Goal: Task Accomplishment & Management: Complete application form

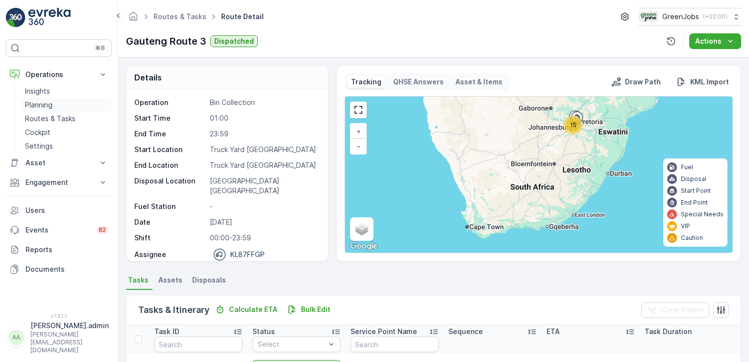
scroll to position [272, 0]
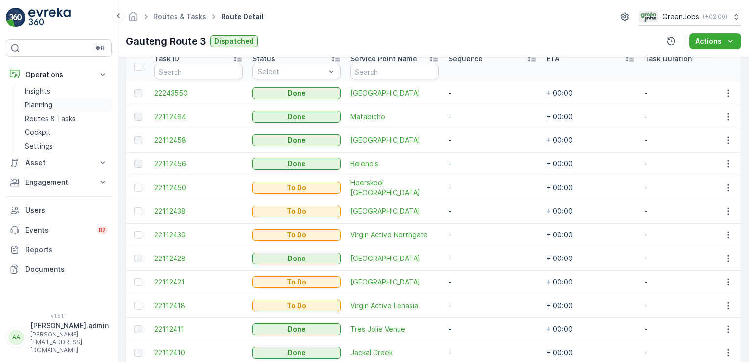
click at [43, 103] on p "Planning" at bounding box center [38, 105] width 27 height 10
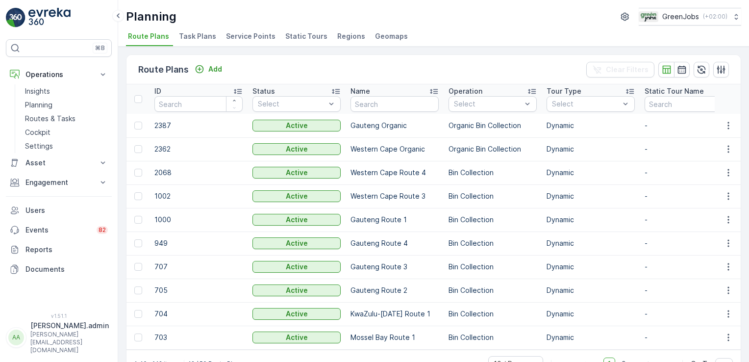
click at [197, 34] on span "Task Plans" at bounding box center [197, 36] width 37 height 10
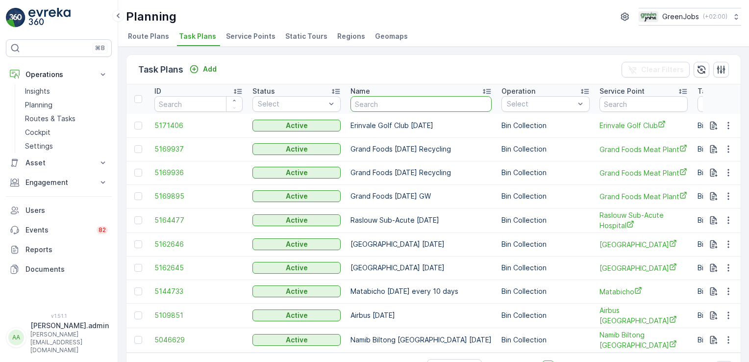
click at [422, 101] on input "text" at bounding box center [420, 104] width 141 height 16
type input "midville"
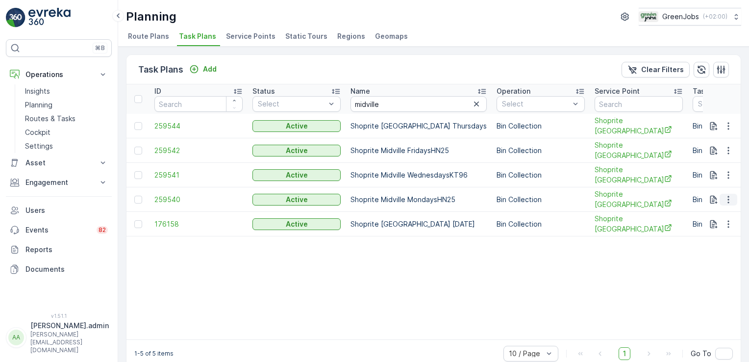
click at [727, 195] on icon "button" at bounding box center [728, 200] width 10 height 10
click at [714, 223] on span "Edit Task Plan" at bounding box center [711, 224] width 46 height 10
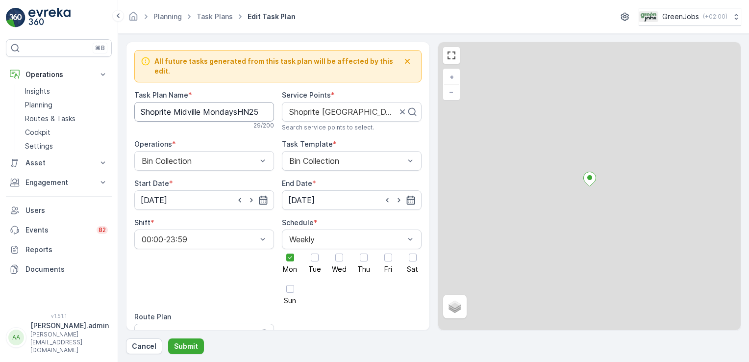
click at [261, 102] on Name "Shoprite Midville MondaysHN25" at bounding box center [204, 112] width 140 height 20
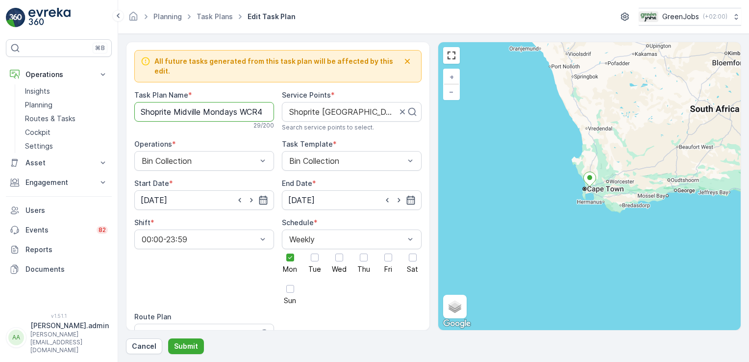
scroll to position [0, 1]
type Name "Shoprite Midville Mondays WCR4"
click at [164, 190] on input "[DATE]" at bounding box center [204, 200] width 140 height 20
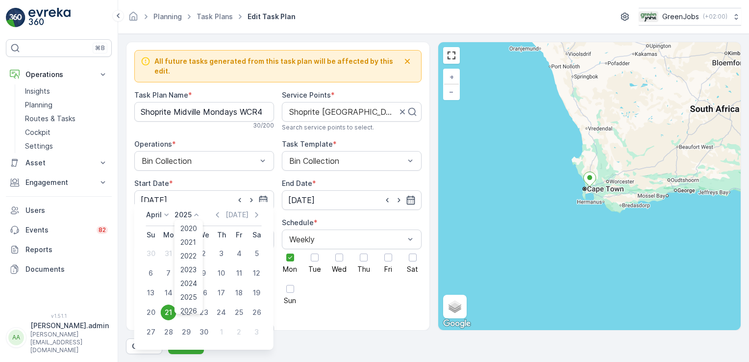
click at [196, 213] on icon at bounding box center [197, 215] width 10 height 10
click at [168, 213] on icon at bounding box center [167, 215] width 10 height 10
click at [168, 274] on span "October" at bounding box center [166, 277] width 28 height 10
click at [171, 289] on div "13" at bounding box center [169, 293] width 16 height 16
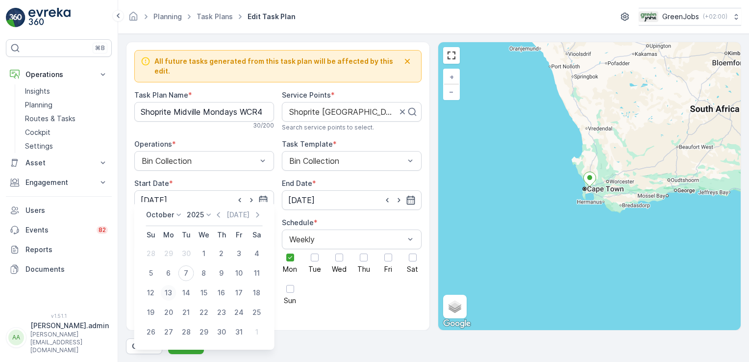
type input "[DATE]"
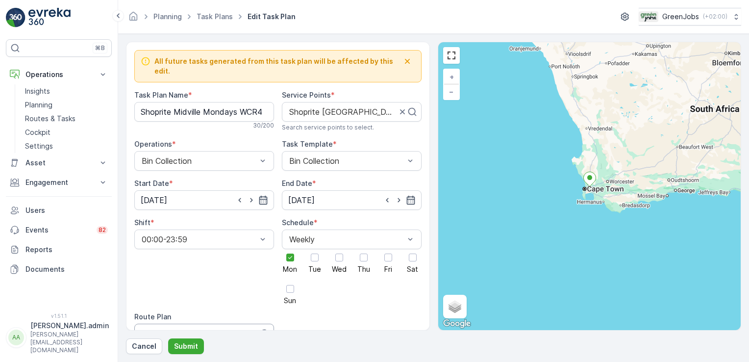
click at [225, 329] on div at bounding box center [195, 333] width 109 height 9
type input "western cape route 4"
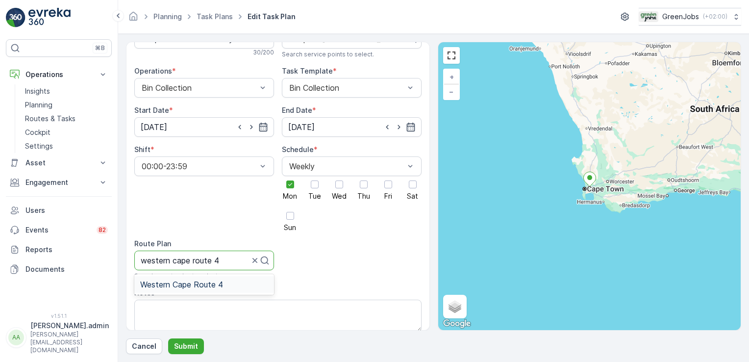
scroll to position [86, 0]
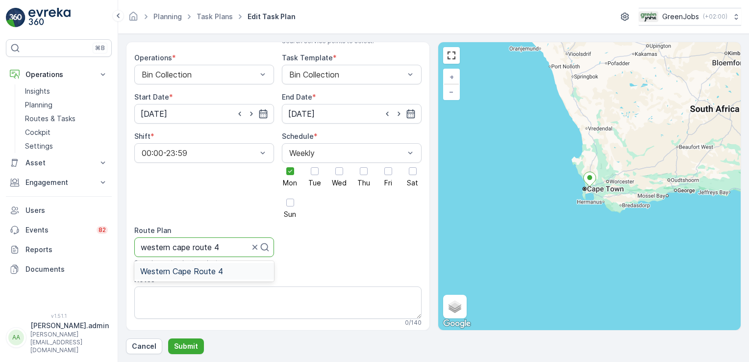
click at [208, 267] on span "Western Cape Route 4" at bounding box center [181, 271] width 83 height 9
click at [187, 344] on p "Submit" at bounding box center [186, 346] width 24 height 10
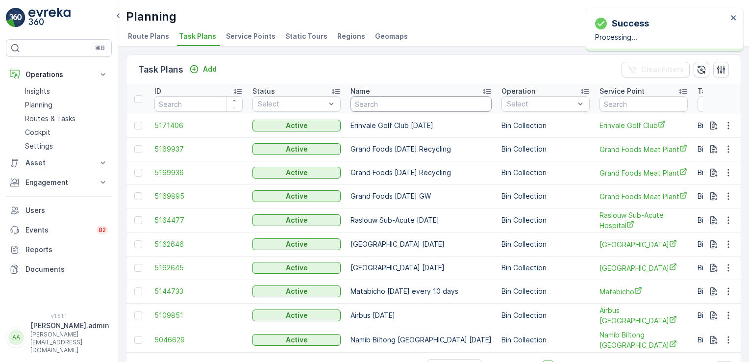
click at [373, 106] on input "text" at bounding box center [420, 104] width 141 height 16
type input "[PERSON_NAME]"
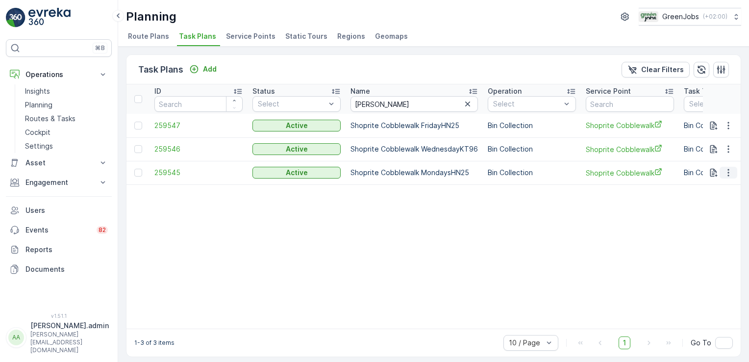
click at [723, 170] on icon "button" at bounding box center [728, 173] width 10 height 10
click at [717, 199] on span "Edit Task Plan" at bounding box center [711, 200] width 46 height 10
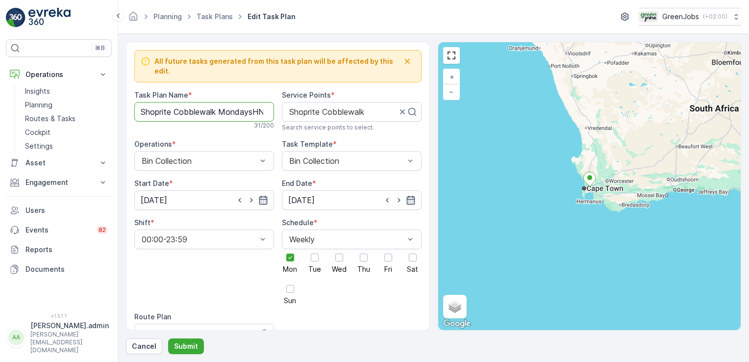
click at [258, 102] on Name "Shoprite Cobblewalk MondaysHN25" at bounding box center [204, 112] width 140 height 20
type Name "Shoprite Cobblewalk Mondays WCR4"
click at [171, 190] on input "[DATE]" at bounding box center [204, 200] width 140 height 20
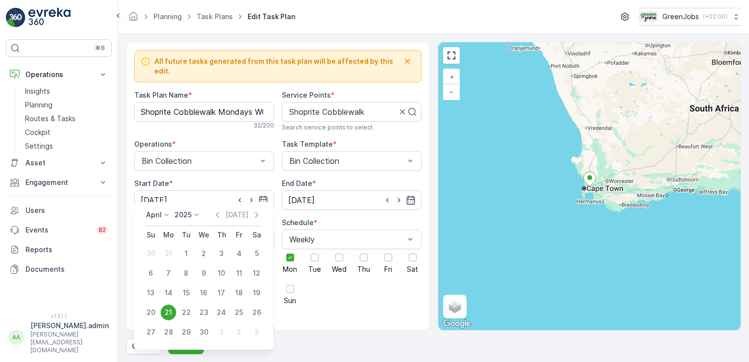
click at [167, 214] on icon at bounding box center [167, 215] width 10 height 10
click at [168, 277] on span "October" at bounding box center [166, 277] width 28 height 10
click at [169, 291] on div "13" at bounding box center [169, 293] width 16 height 16
type input "[DATE]"
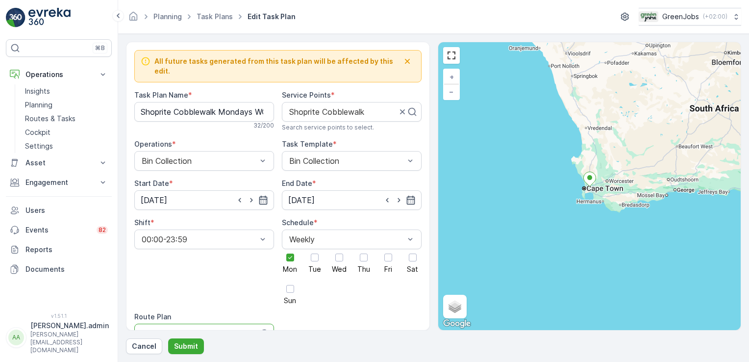
click at [190, 329] on div at bounding box center [195, 333] width 109 height 9
type input "western cape route 4"
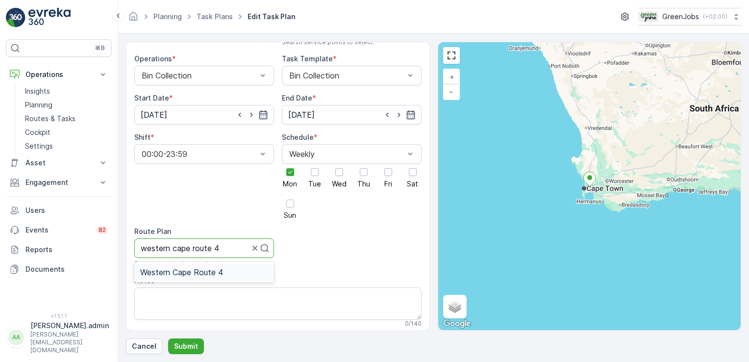
scroll to position [87, 0]
click at [197, 266] on span "Western Cape Route 4" at bounding box center [181, 270] width 83 height 9
click at [191, 345] on p "Submit" at bounding box center [186, 346] width 24 height 10
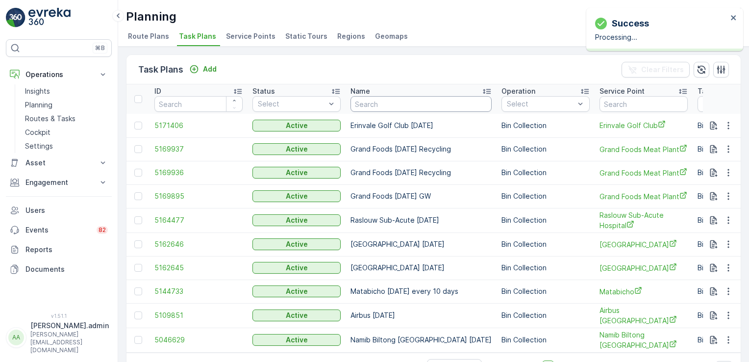
click at [390, 103] on input "text" at bounding box center [420, 104] width 141 height 16
type input "oka"
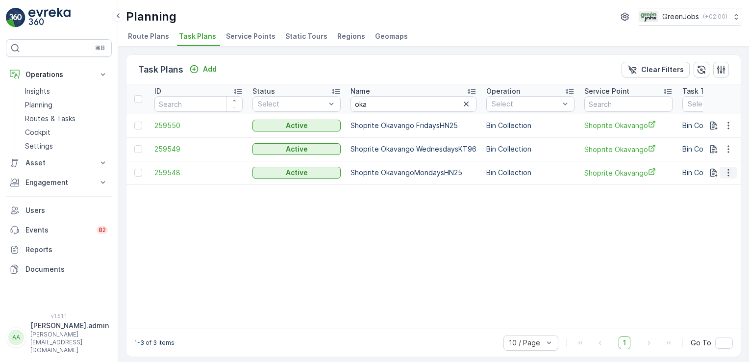
click at [729, 171] on icon "button" at bounding box center [728, 173] width 10 height 10
click at [722, 198] on span "Edit Task Plan" at bounding box center [711, 200] width 46 height 10
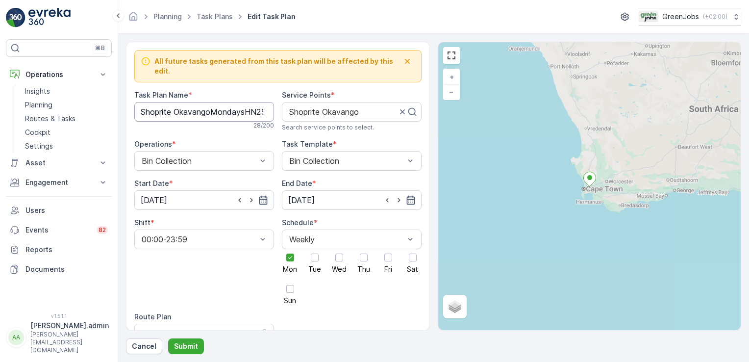
click at [252, 102] on Name "Shoprite OkavangoMondaysHN25" at bounding box center [204, 112] width 140 height 20
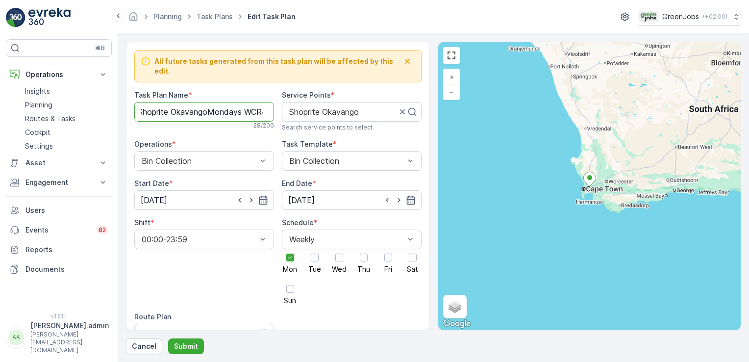
scroll to position [0, 8]
type Name "Shoprite OkavangoMondays WCR4"
click at [168, 190] on input "[DATE]" at bounding box center [204, 200] width 140 height 20
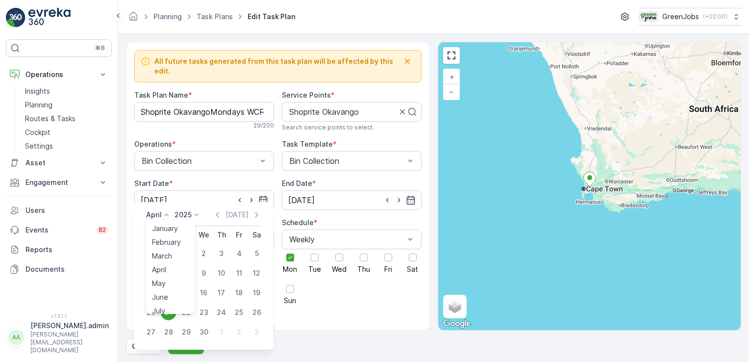
click at [167, 214] on icon at bounding box center [167, 215] width 10 height 10
click at [169, 273] on span "October" at bounding box center [166, 277] width 28 height 10
click at [167, 291] on div "13" at bounding box center [169, 293] width 16 height 16
type input "[DATE]"
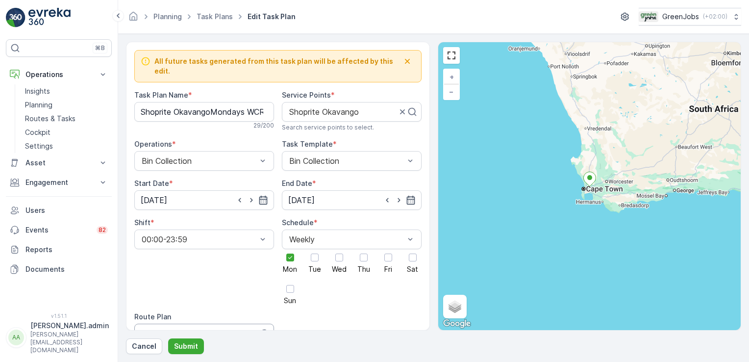
click at [223, 329] on div at bounding box center [195, 333] width 109 height 9
type input "western cape route 4"
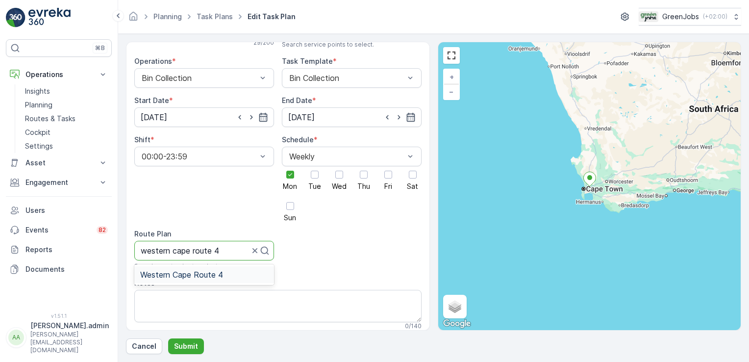
scroll to position [85, 0]
click at [200, 268] on span "Western Cape Route 4" at bounding box center [181, 272] width 83 height 9
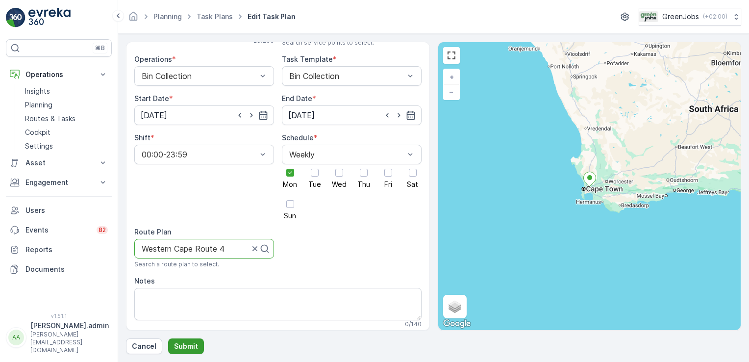
click at [190, 345] on p "Submit" at bounding box center [186, 346] width 24 height 10
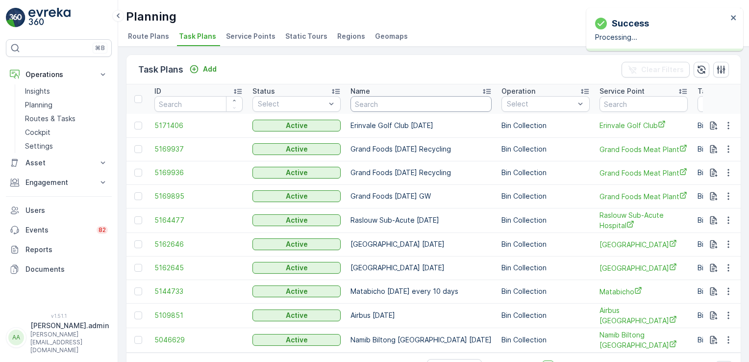
click at [396, 102] on input "text" at bounding box center [420, 104] width 141 height 16
type input "uit"
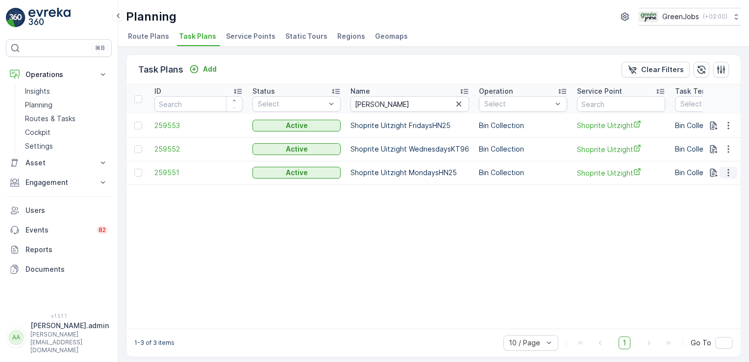
click at [723, 169] on icon "button" at bounding box center [728, 173] width 10 height 10
click at [716, 197] on span "Edit Task Plan" at bounding box center [711, 200] width 46 height 10
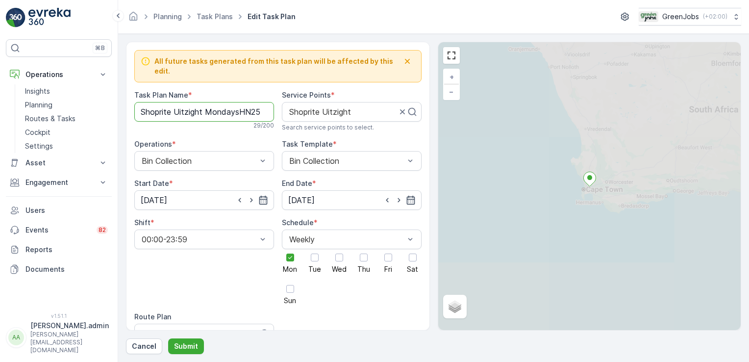
click at [263, 103] on Name "Shoprite Uitzight MondaysHN25" at bounding box center [204, 112] width 140 height 20
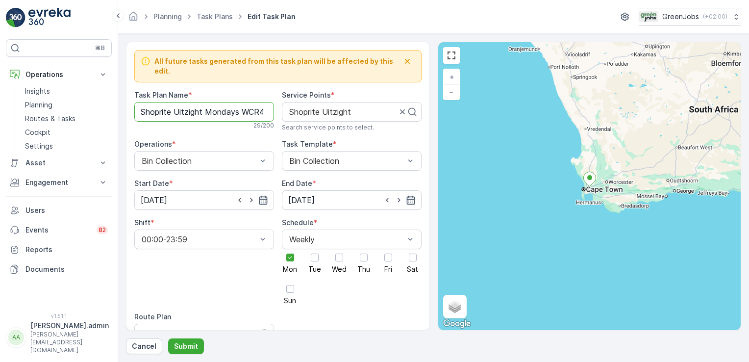
scroll to position [0, 2]
type Name "Shoprite Uitzight Mondays WCR4"
click at [161, 193] on input "[DATE]" at bounding box center [204, 200] width 140 height 20
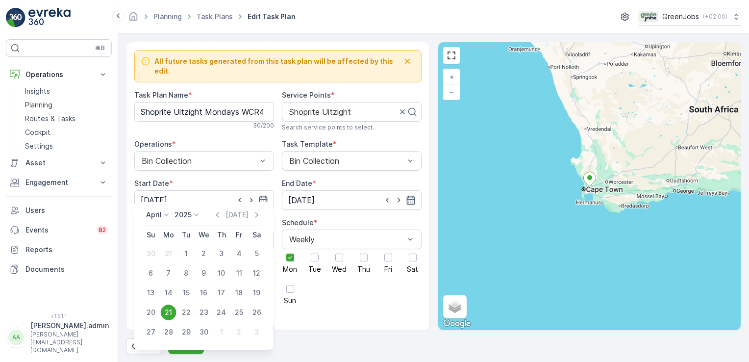
click at [167, 217] on icon at bounding box center [167, 215] width 10 height 10
click at [174, 278] on span "October" at bounding box center [166, 277] width 28 height 10
click at [168, 290] on div "13" at bounding box center [169, 293] width 16 height 16
type input "[DATE]"
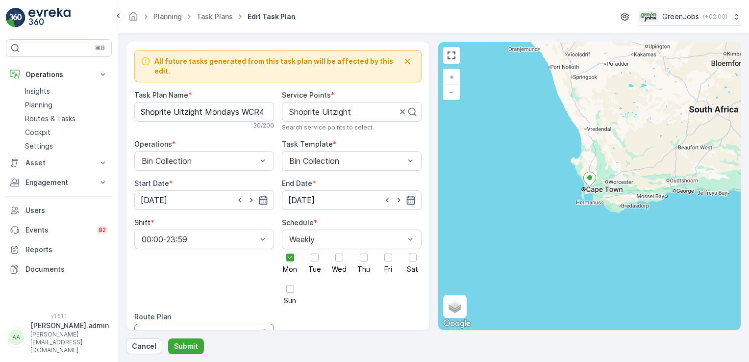
click at [190, 329] on div at bounding box center [195, 333] width 109 height 9
type input "western cape route 4"
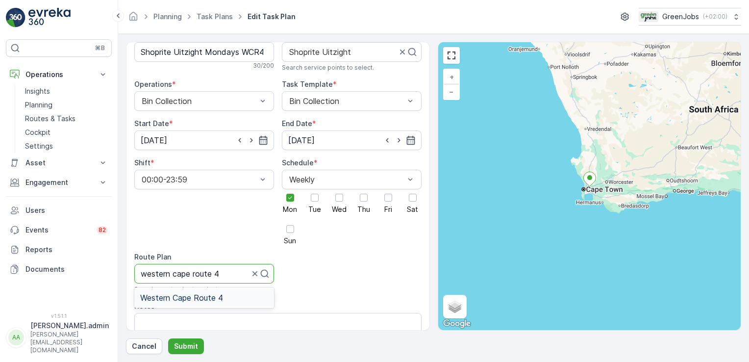
scroll to position [60, 0]
click at [173, 293] on span "Western Cape Route 4" at bounding box center [181, 297] width 83 height 9
click at [193, 346] on p "Submit" at bounding box center [186, 346] width 24 height 10
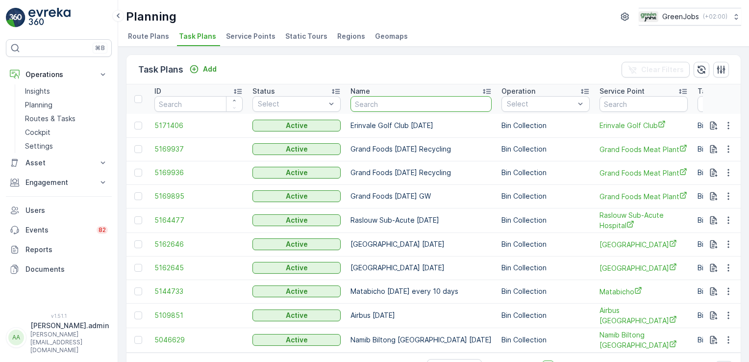
click at [377, 101] on input "text" at bounding box center [420, 104] width 141 height 16
type input "forest wal"
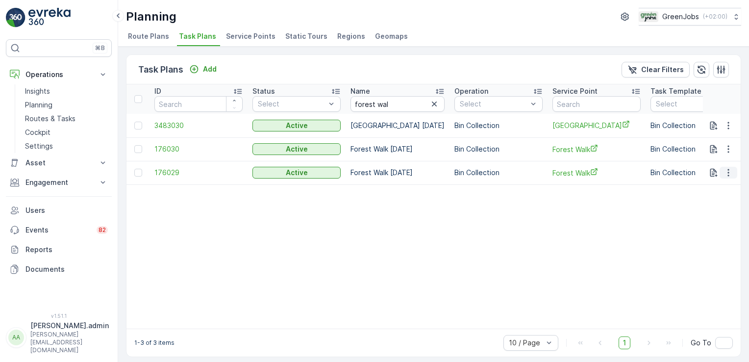
click at [725, 173] on icon "button" at bounding box center [728, 173] width 10 height 10
click at [715, 200] on span "Edit Task Plan" at bounding box center [711, 200] width 46 height 10
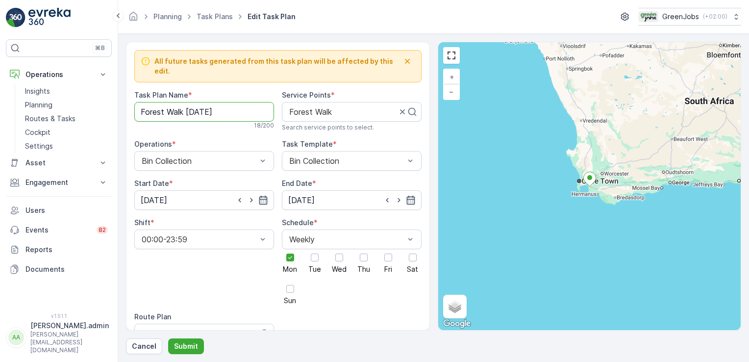
click at [225, 102] on Name "Forest Walk [DATE]" at bounding box center [204, 112] width 140 height 20
type Name "Forest Walk [DATE] WCR4"
click at [168, 190] on input "[DATE]" at bounding box center [204, 200] width 140 height 20
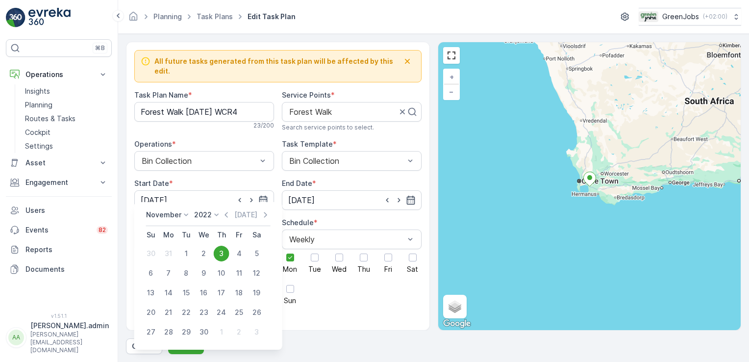
click at [218, 215] on icon at bounding box center [217, 215] width 10 height 10
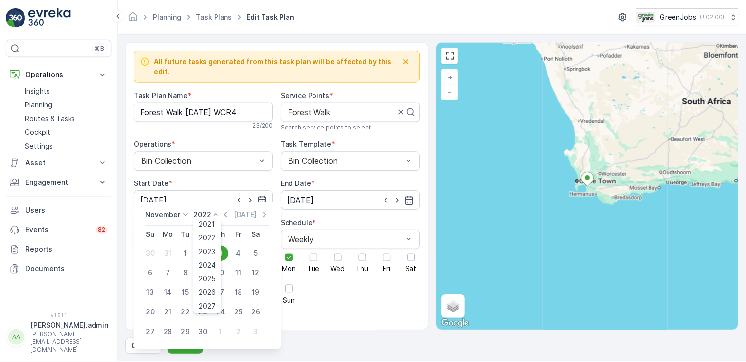
scroll to position [29, 0]
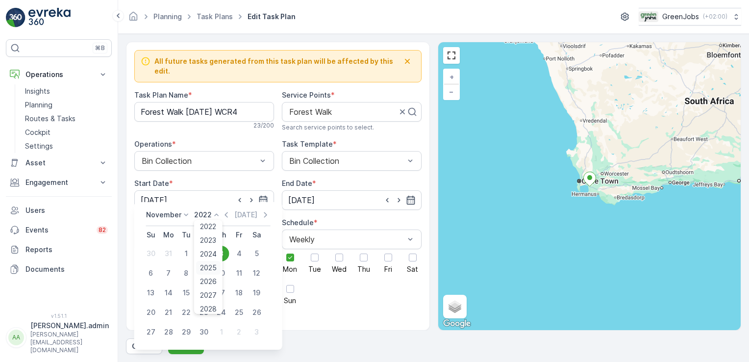
click at [203, 265] on span "2025" at bounding box center [208, 268] width 17 height 10
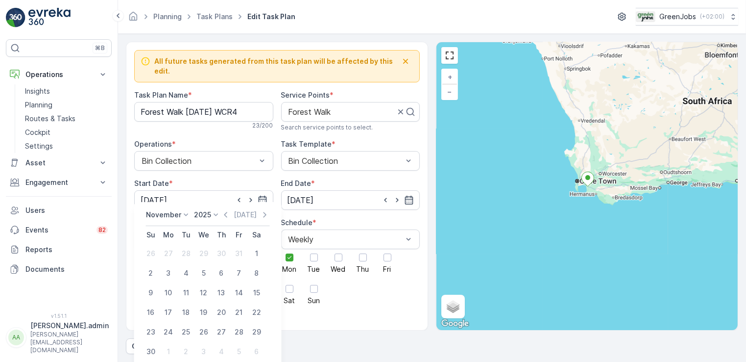
click at [183, 213] on icon at bounding box center [186, 215] width 10 height 10
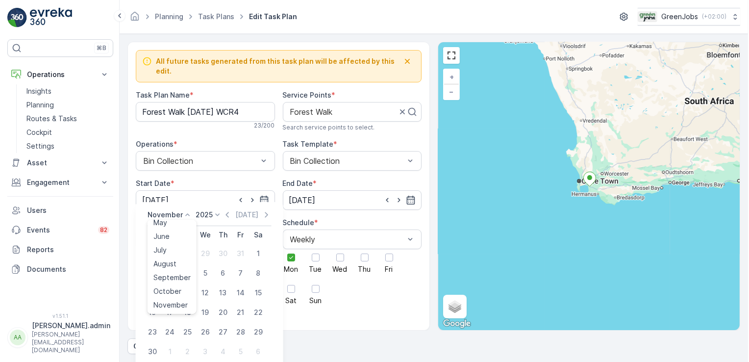
scroll to position [74, 0]
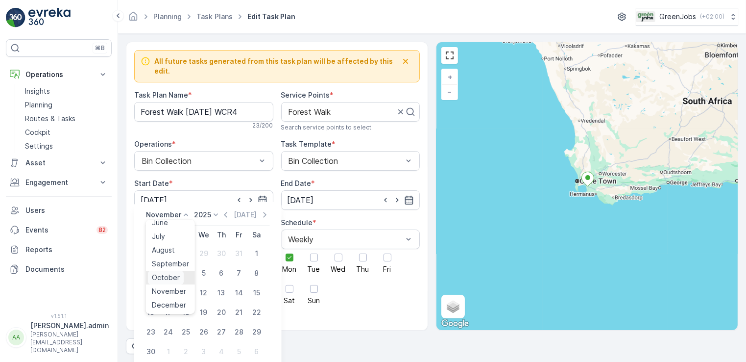
click at [167, 275] on span "October" at bounding box center [166, 277] width 28 height 10
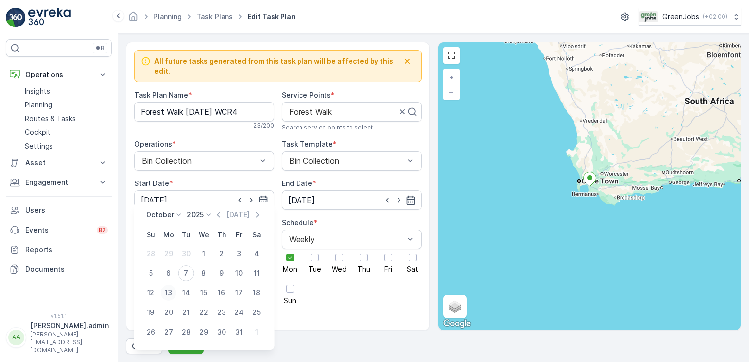
click at [170, 292] on div "13" at bounding box center [169, 293] width 16 height 16
type input "[DATE]"
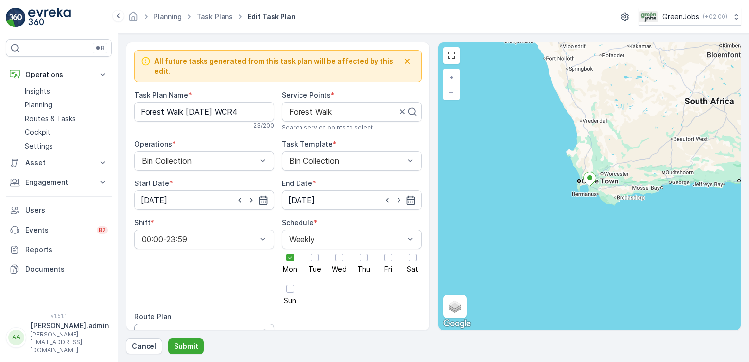
click at [205, 329] on div at bounding box center [195, 333] width 109 height 9
type input "western cape route 4"
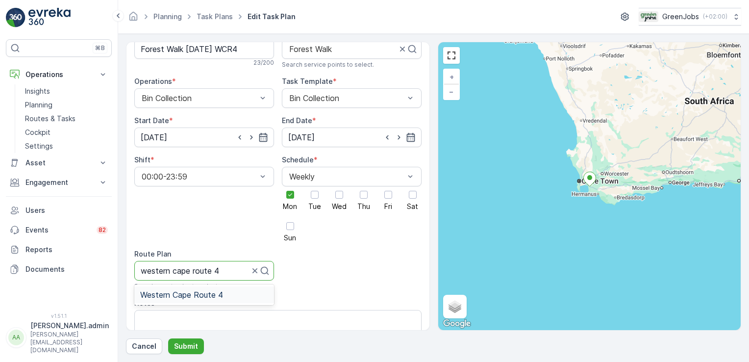
scroll to position [81, 0]
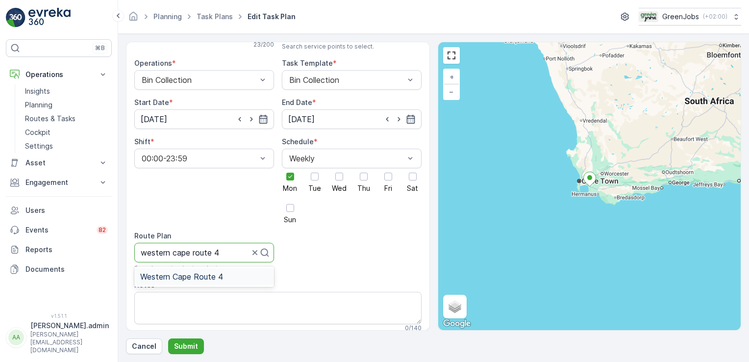
click at [183, 272] on span "Western Cape Route 4" at bounding box center [181, 276] width 83 height 9
click at [192, 346] on p "Submit" at bounding box center [186, 346] width 24 height 10
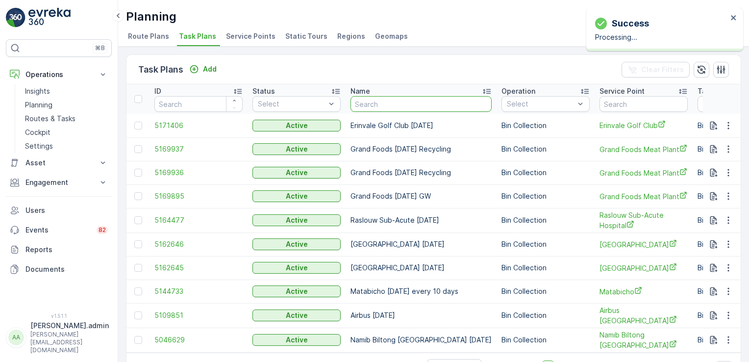
click at [382, 98] on input "text" at bounding box center [420, 104] width 141 height 16
type input "[GEOGRAPHIC_DATA]"
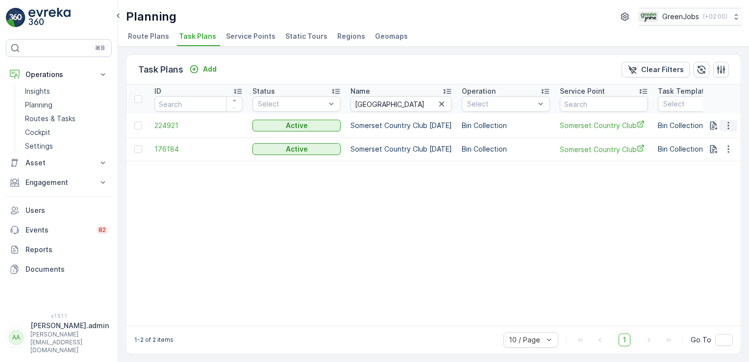
click at [724, 125] on icon "button" at bounding box center [728, 126] width 10 height 10
click at [708, 150] on span "Edit Task Plan" at bounding box center [711, 153] width 46 height 10
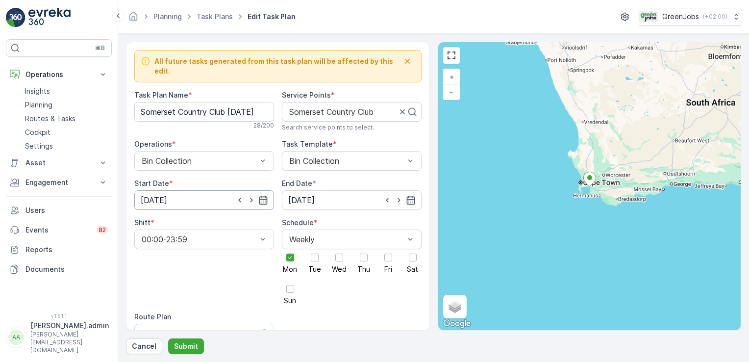
click at [168, 192] on input "[DATE]" at bounding box center [204, 200] width 140 height 20
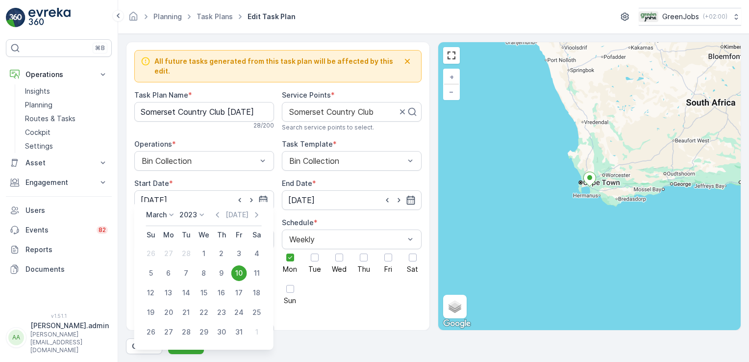
click at [201, 217] on icon at bounding box center [202, 215] width 10 height 10
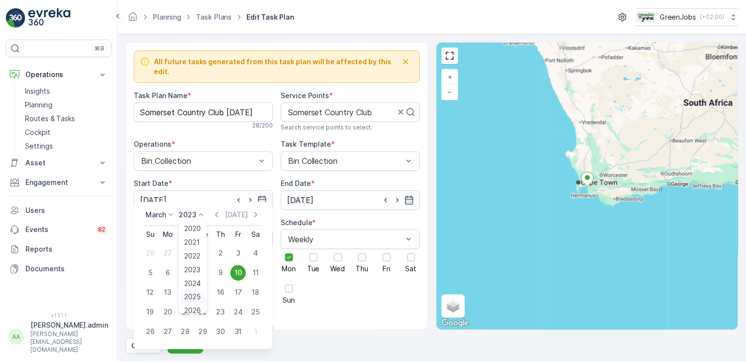
scroll to position [4, 0]
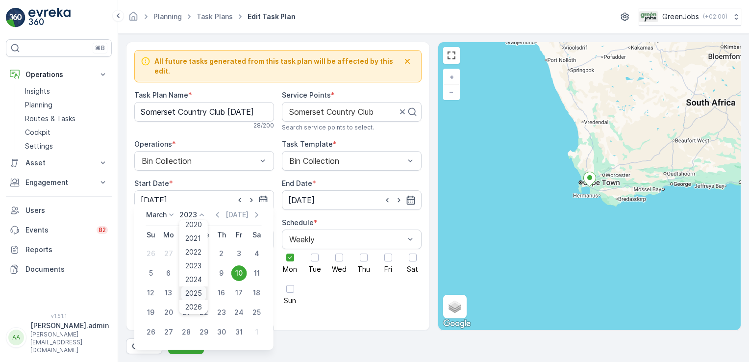
click at [192, 293] on span "2025" at bounding box center [193, 293] width 17 height 10
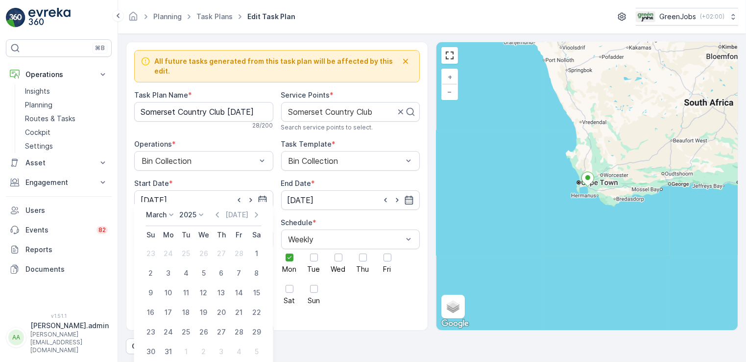
click at [174, 214] on icon at bounding box center [172, 215] width 10 height 10
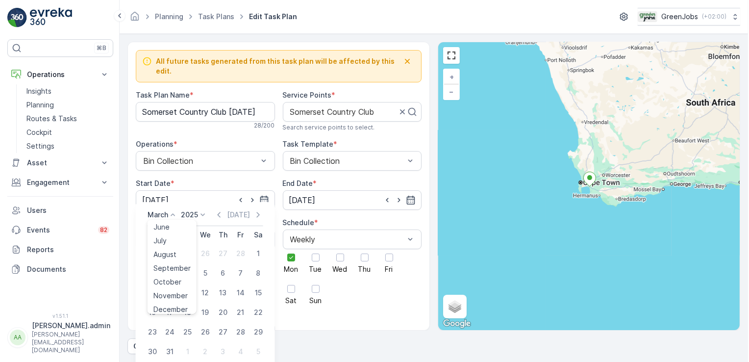
scroll to position [71, 0]
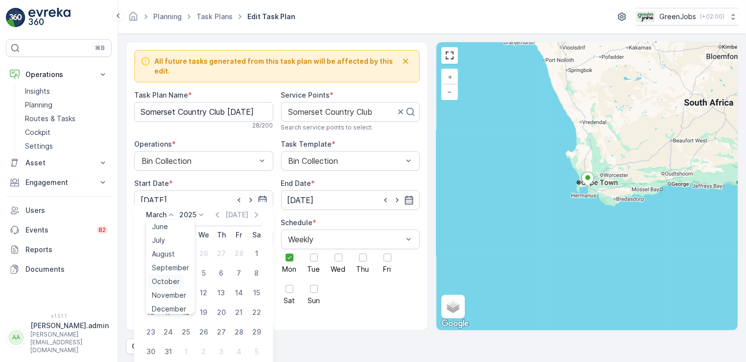
click at [172, 280] on span "October" at bounding box center [166, 281] width 28 height 10
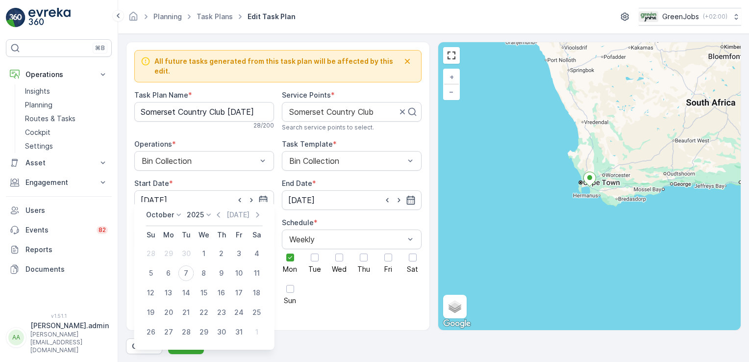
click at [171, 292] on div "13" at bounding box center [169, 293] width 16 height 16
type input "[DATE]"
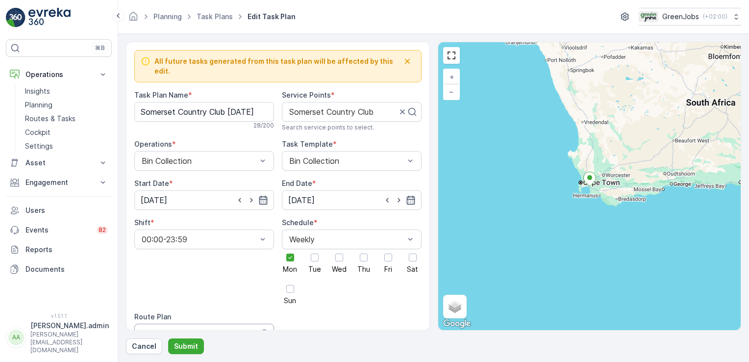
click at [211, 329] on div at bounding box center [195, 333] width 109 height 9
type input "western cape route 4"
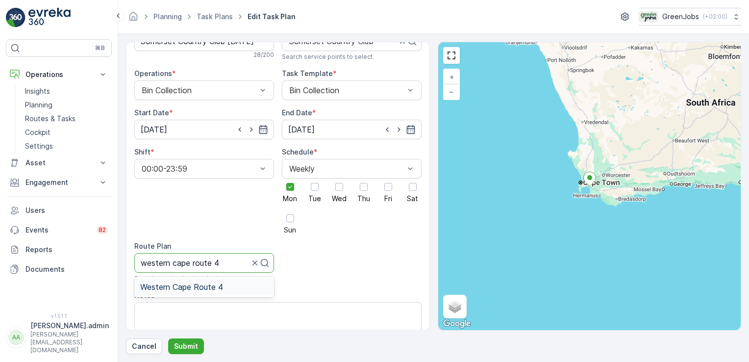
click at [172, 282] on span "Western Cape Route 4" at bounding box center [181, 286] width 83 height 9
click at [194, 342] on p "Submit" at bounding box center [186, 346] width 24 height 10
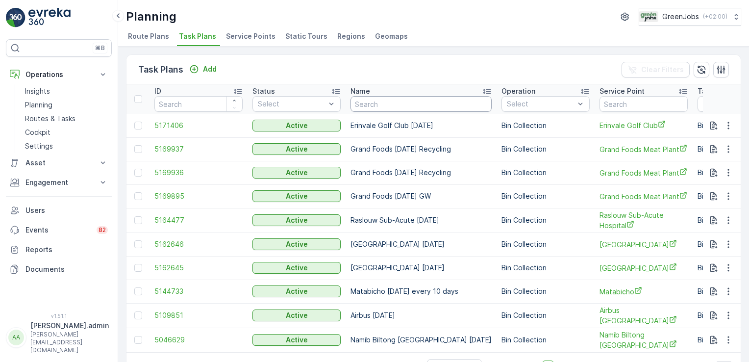
click at [390, 107] on input "text" at bounding box center [420, 104] width 141 height 16
type input "willowbridge"
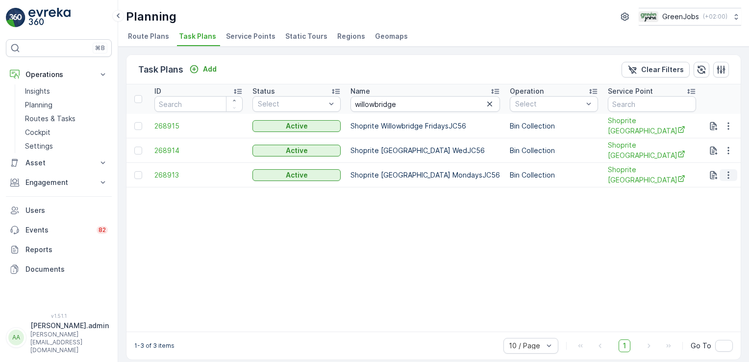
click at [726, 171] on icon "button" at bounding box center [728, 175] width 10 height 10
click at [715, 199] on span "Edit Task Plan" at bounding box center [711, 200] width 46 height 10
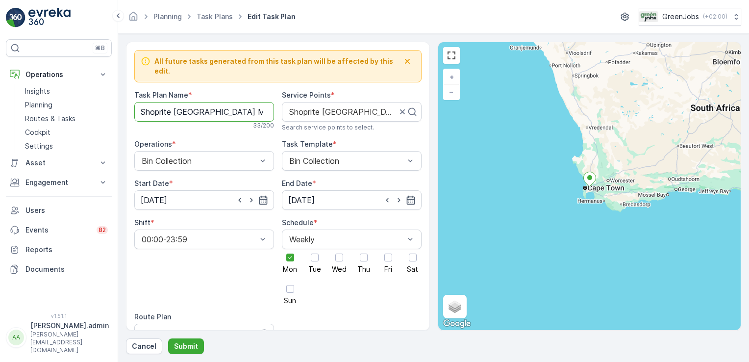
click at [256, 104] on Name "Shoprite [GEOGRAPHIC_DATA] MondaysJC56" at bounding box center [204, 112] width 140 height 20
type Name "Shoprite [GEOGRAPHIC_DATA] Mondays WCR4"
click at [173, 194] on input "[DATE]" at bounding box center [204, 200] width 140 height 20
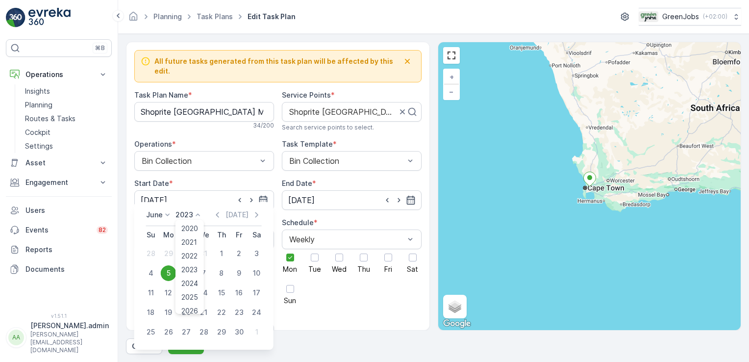
click at [197, 215] on icon at bounding box center [198, 214] width 4 height 2
click at [197, 296] on span "2025" at bounding box center [189, 297] width 17 height 10
click at [165, 211] on icon at bounding box center [168, 215] width 10 height 10
click at [174, 297] on span "October" at bounding box center [166, 295] width 28 height 10
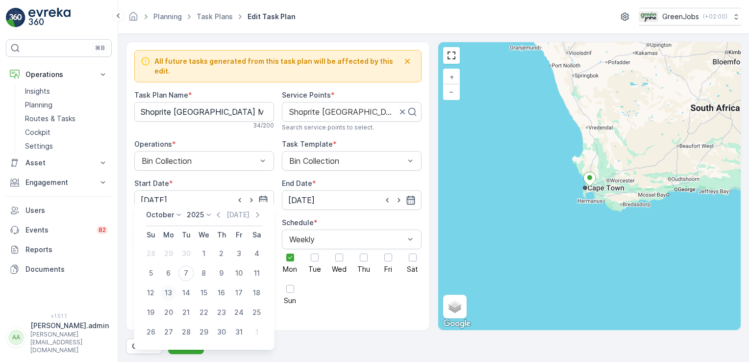
click at [168, 292] on div "13" at bounding box center [169, 293] width 16 height 16
type input "[DATE]"
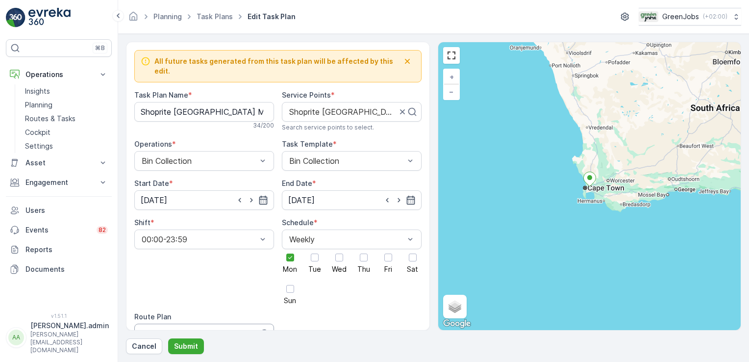
click at [186, 329] on div at bounding box center [195, 333] width 109 height 9
type input "western cape route 4"
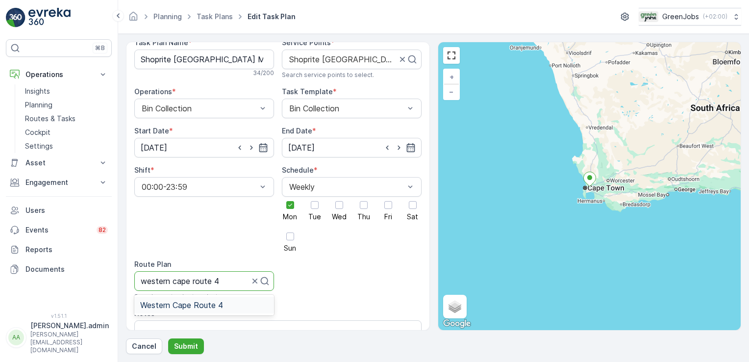
scroll to position [61, 0]
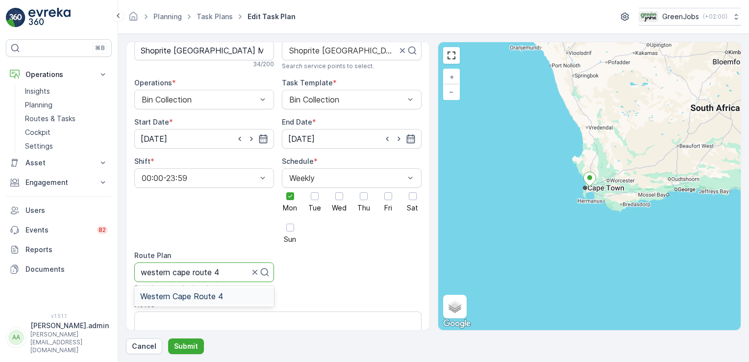
click at [184, 292] on span "Western Cape Route 4" at bounding box center [181, 296] width 83 height 9
click at [188, 346] on p "Submit" at bounding box center [186, 346] width 24 height 10
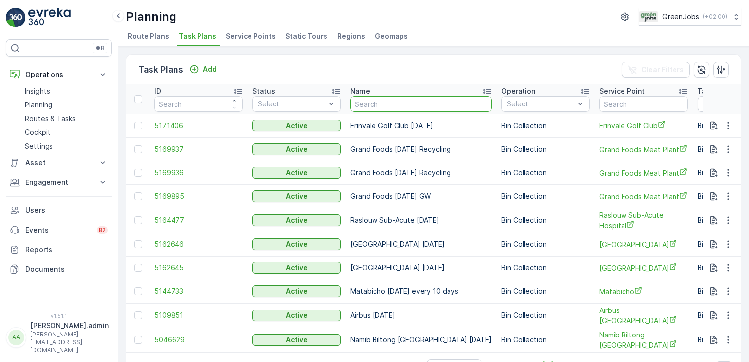
click at [378, 99] on input "text" at bounding box center [420, 104] width 141 height 16
type input "[DEMOGRAPHIC_DATA]"
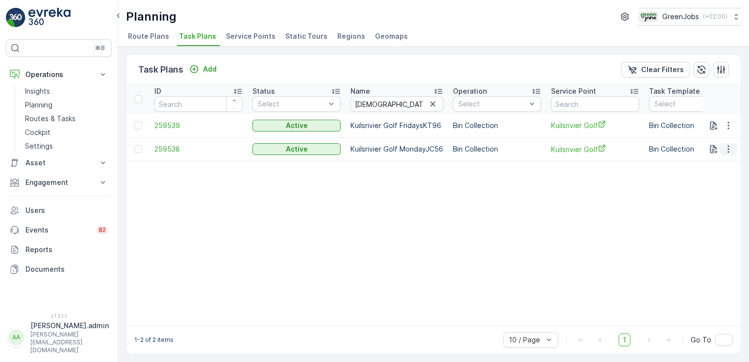
click at [723, 148] on icon "button" at bounding box center [728, 149] width 10 height 10
click at [722, 175] on span "Edit Task Plan" at bounding box center [711, 177] width 46 height 10
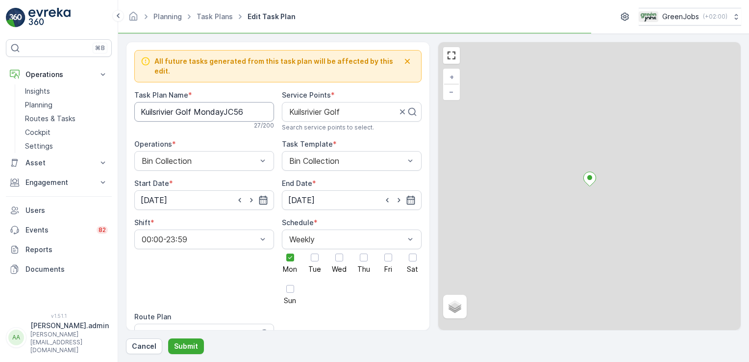
click at [244, 102] on Name "Kuilsrivier Golf MondayJC56" at bounding box center [204, 112] width 140 height 20
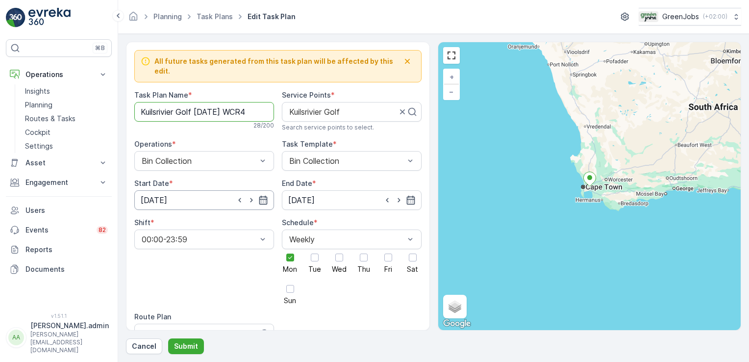
type Name "Kuilsrivier Golf [DATE] WCR4"
click at [174, 192] on input "[DATE]" at bounding box center [204, 200] width 140 height 20
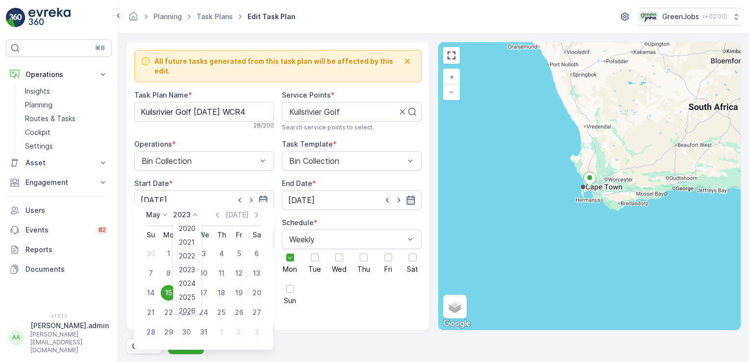
click at [195, 216] on icon at bounding box center [196, 215] width 10 height 10
click at [195, 295] on span "2025" at bounding box center [187, 297] width 17 height 10
click at [167, 216] on icon at bounding box center [165, 215] width 10 height 10
click at [168, 304] on span "October" at bounding box center [166, 303] width 28 height 10
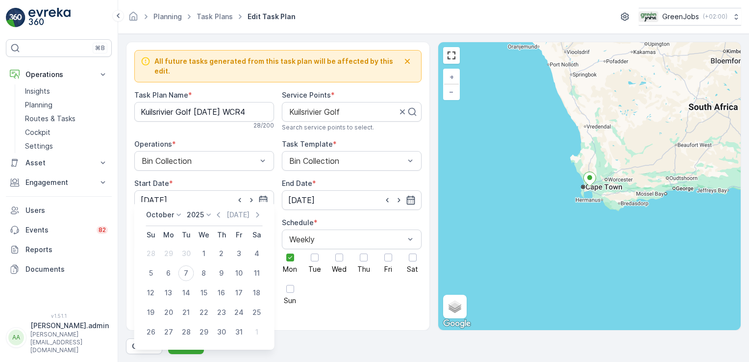
click at [171, 288] on div "13" at bounding box center [169, 293] width 16 height 16
type input "[DATE]"
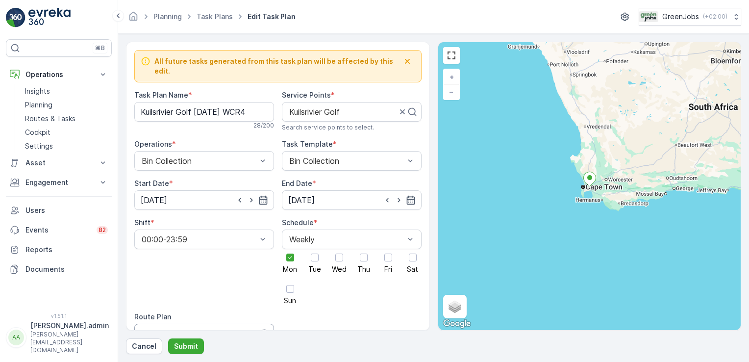
click at [182, 329] on div at bounding box center [195, 333] width 109 height 9
type input "western cape route 4"
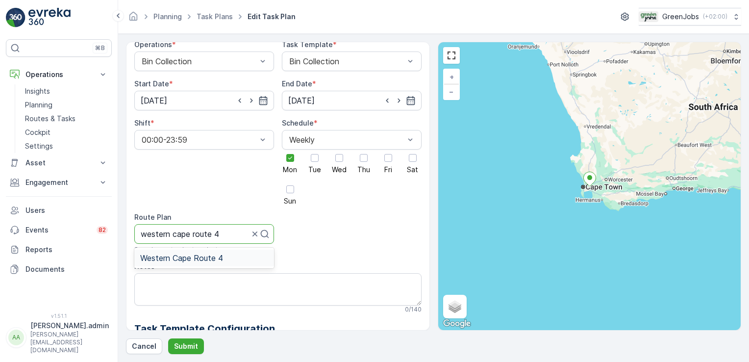
scroll to position [101, 0]
click at [199, 252] on span "Western Cape Route 4" at bounding box center [181, 256] width 83 height 9
click at [186, 348] on p "Submit" at bounding box center [186, 346] width 24 height 10
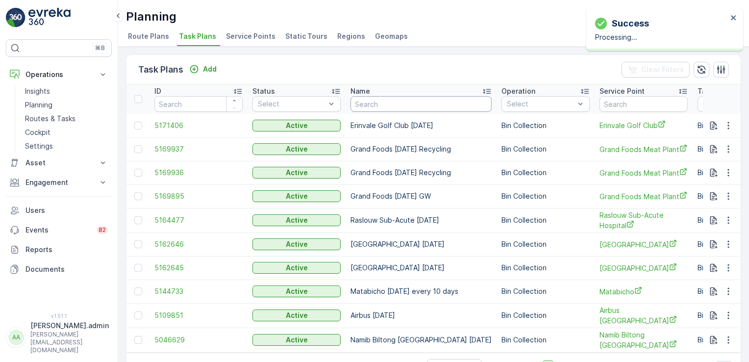
click at [386, 99] on input "text" at bounding box center [420, 104] width 141 height 16
type input "zevenwacht"
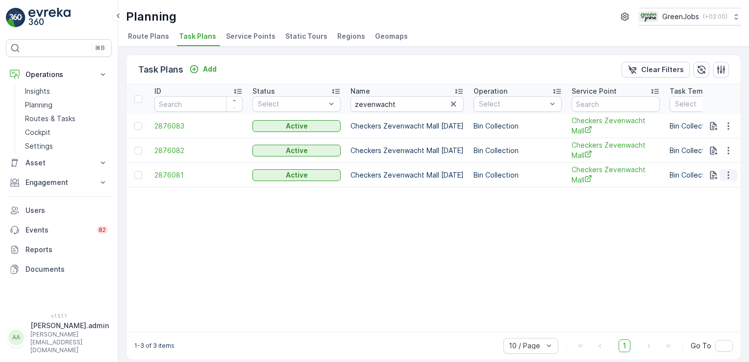
click at [727, 173] on icon "button" at bounding box center [727, 174] width 1 height 7
click at [719, 203] on span "Edit Task Plan" at bounding box center [711, 202] width 46 height 10
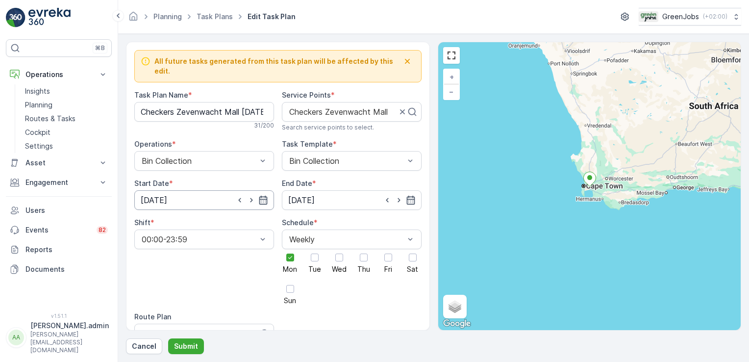
click at [171, 190] on input "[DATE]" at bounding box center [204, 200] width 140 height 20
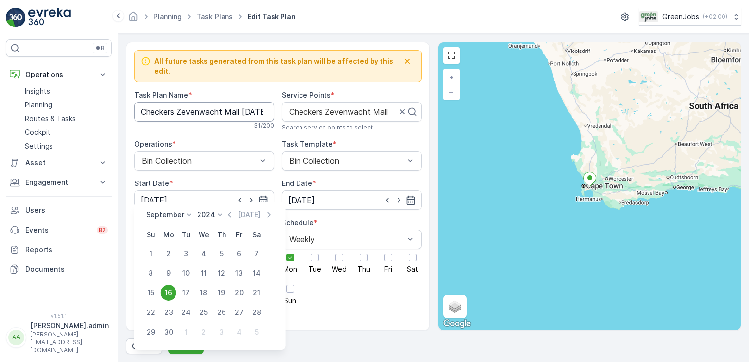
click at [254, 102] on Name "Checkers Zevenwacht Mall [DATE]" at bounding box center [204, 112] width 140 height 20
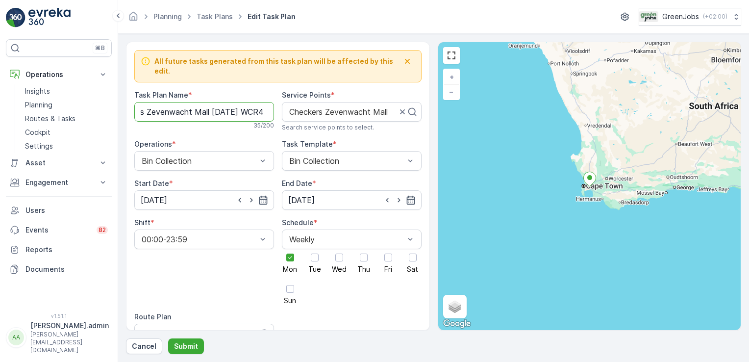
scroll to position [0, 35]
type Name "Checkers Zevenwacht Mall [DATE] WCR4"
click at [169, 193] on input "[DATE]" at bounding box center [204, 200] width 140 height 20
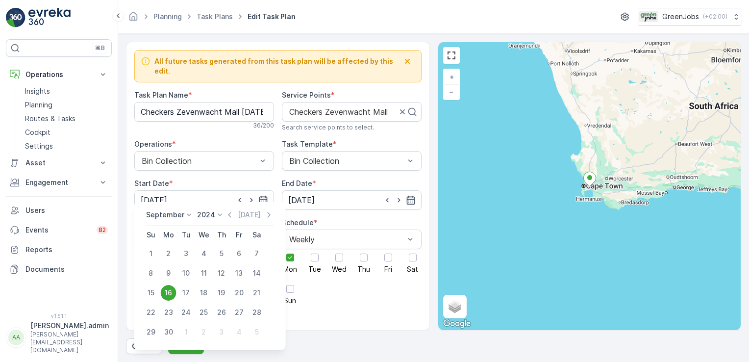
click at [217, 214] on icon at bounding box center [220, 215] width 10 height 10
click at [206, 234] on span "2025" at bounding box center [211, 236] width 17 height 10
click at [187, 215] on icon at bounding box center [189, 214] width 4 height 2
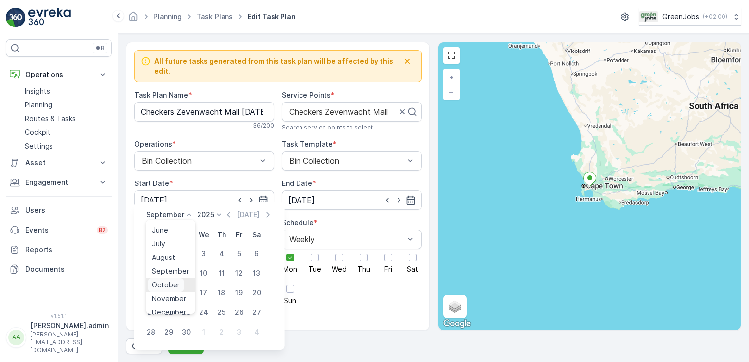
click at [161, 280] on span "October" at bounding box center [166, 285] width 28 height 10
click at [169, 291] on div "13" at bounding box center [169, 293] width 16 height 16
type input "[DATE]"
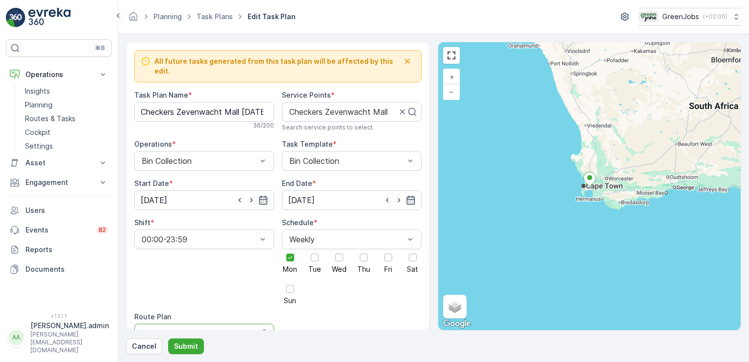
click at [180, 329] on div at bounding box center [195, 333] width 109 height 9
type input "western cape route 4"
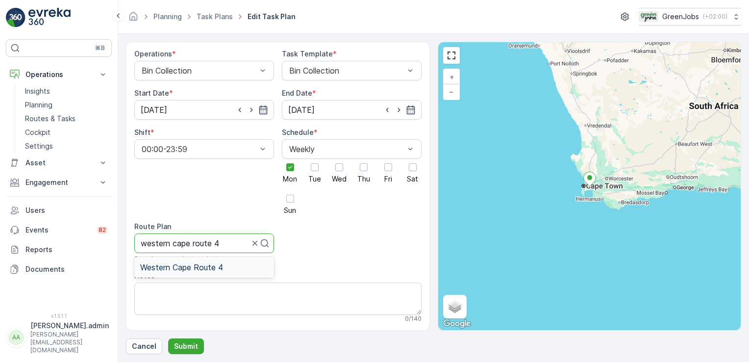
scroll to position [92, 0]
click at [198, 261] on span "Western Cape Route 4" at bounding box center [181, 265] width 83 height 9
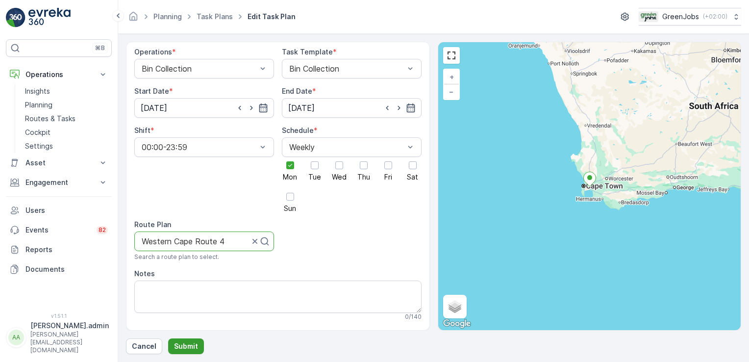
click at [190, 344] on p "Submit" at bounding box center [186, 346] width 24 height 10
